Goal: Information Seeking & Learning: Learn about a topic

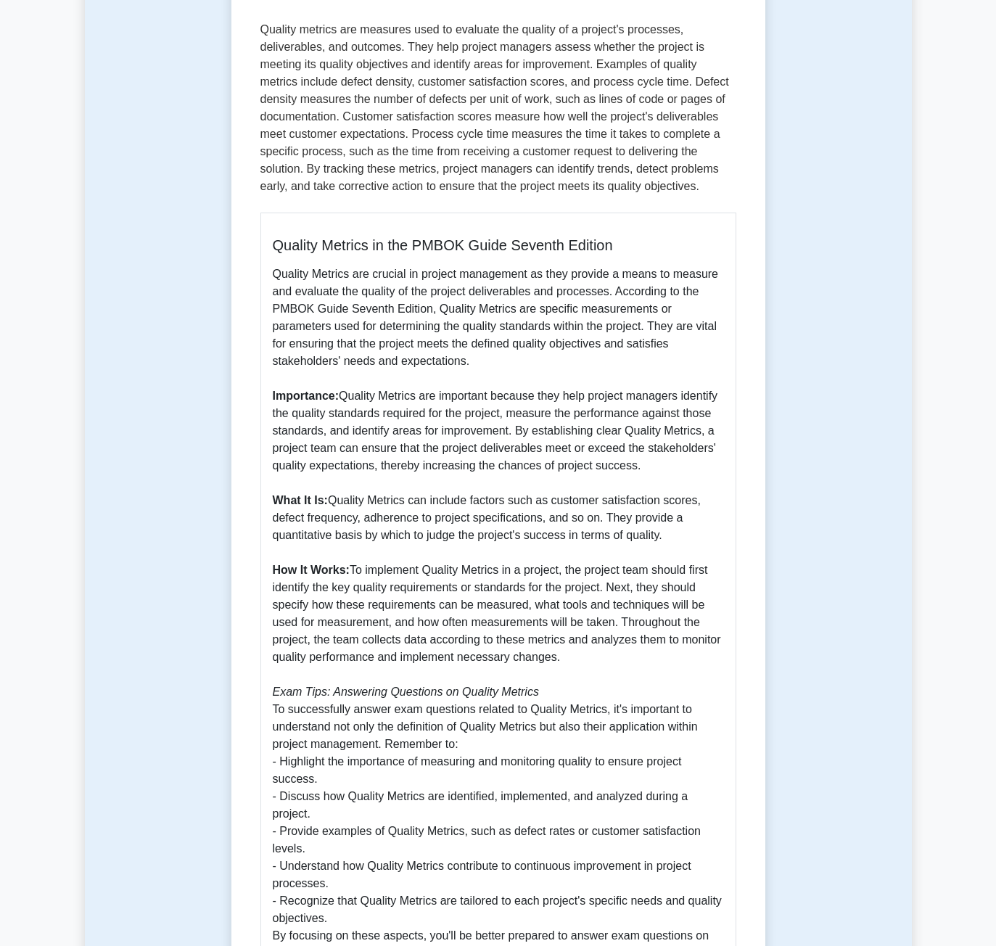
scroll to position [218, 0]
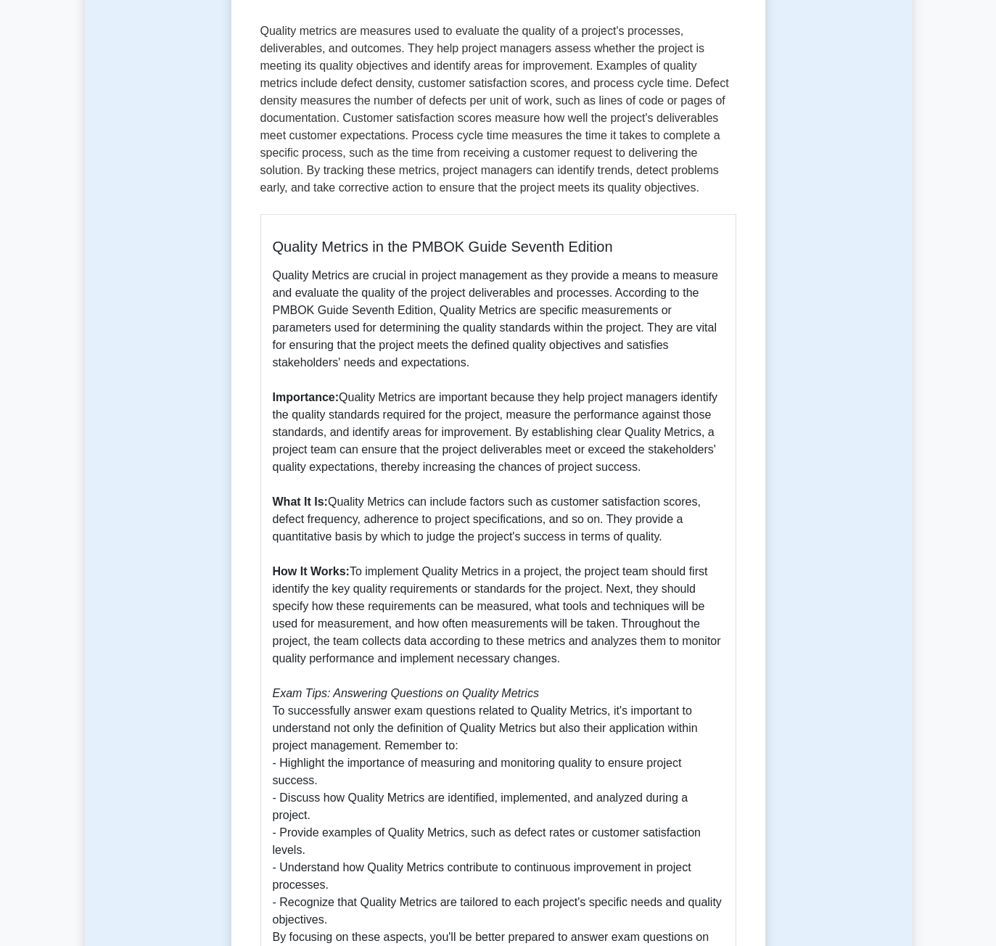
click at [475, 364] on p "Quality Metrics are crucial in project management as they provide a means to me…" at bounding box center [498, 615] width 451 height 697
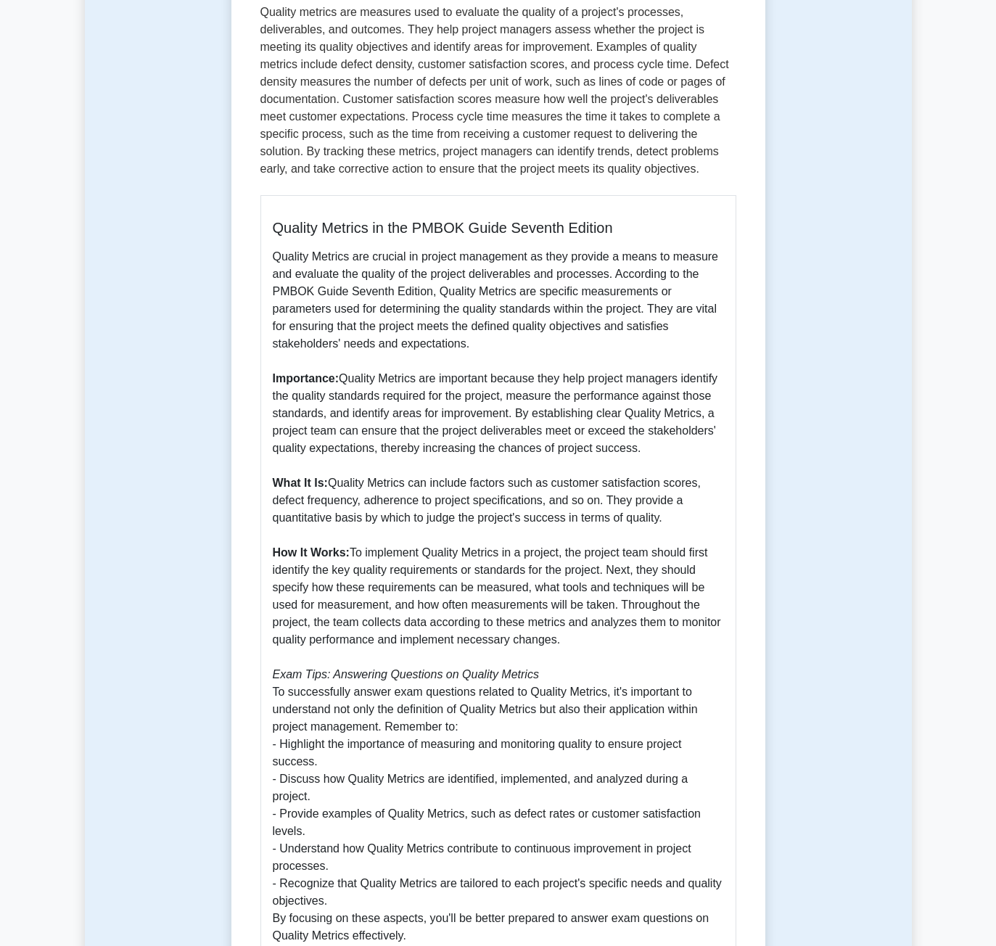
scroll to position [73, 0]
